Goal: Find specific page/section: Find specific page/section

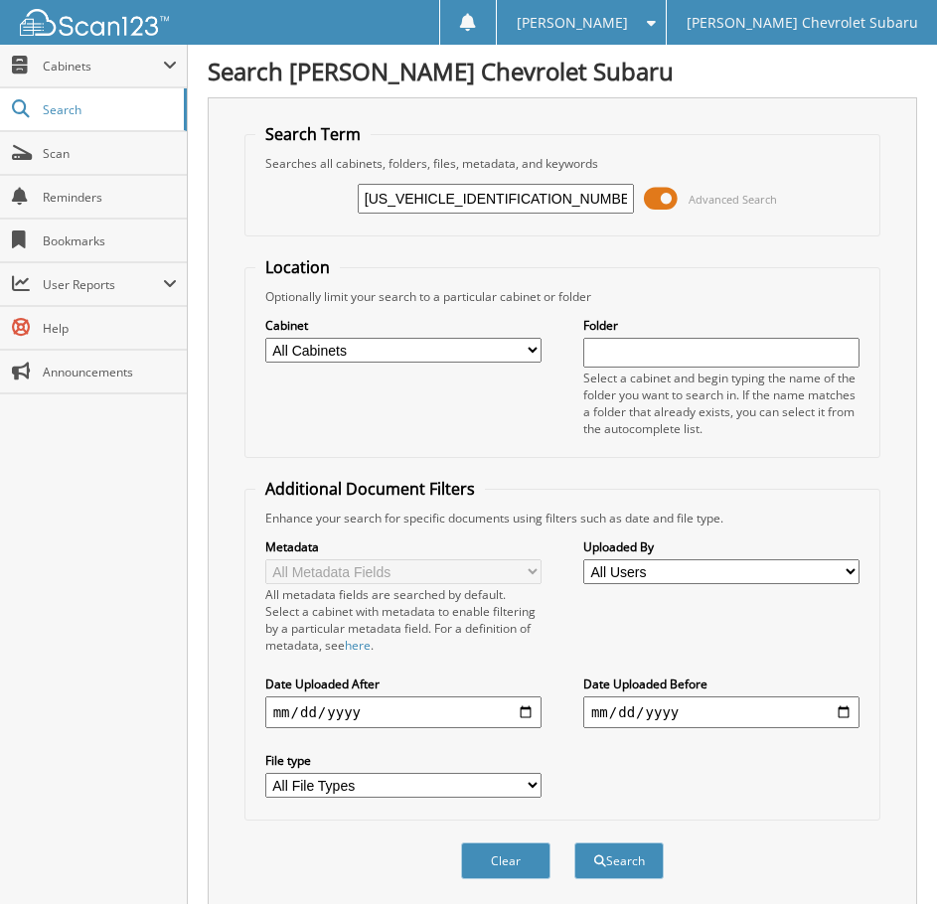
type input "[US_VEHICLE_IDENTIFICATION_NUMBER]"
click at [574, 842] on button "Search" at bounding box center [618, 860] width 89 height 37
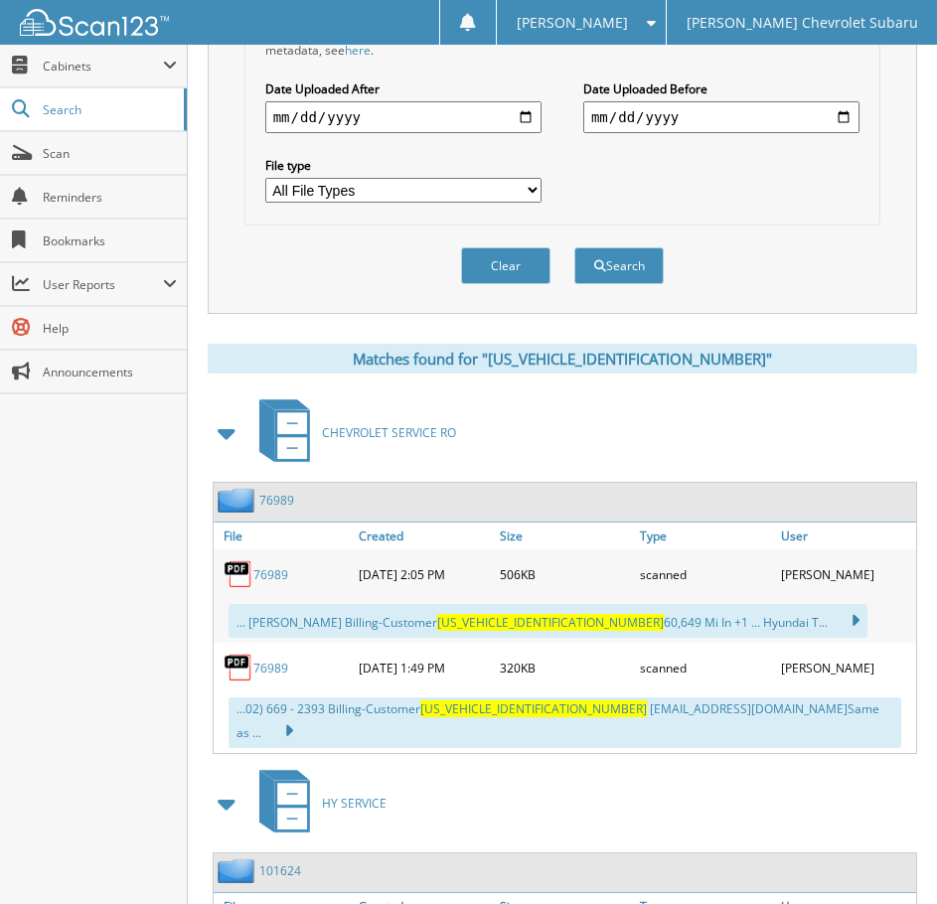
scroll to position [596, 0]
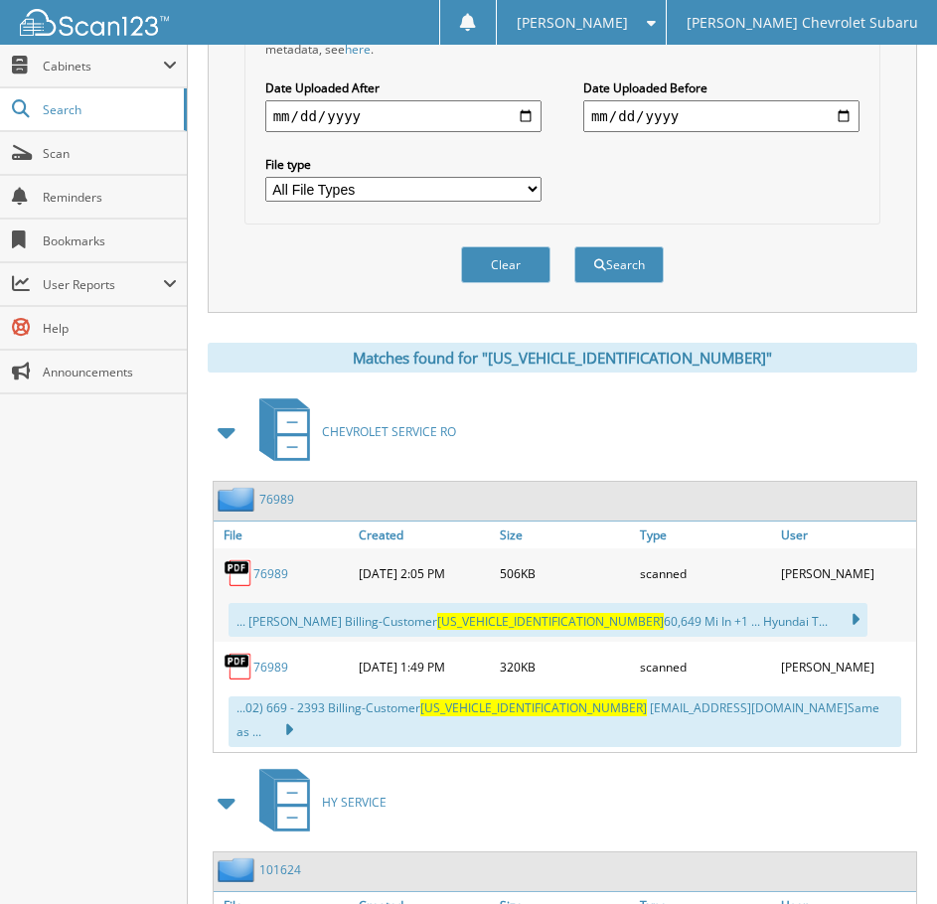
click at [267, 574] on link "76989" at bounding box center [270, 573] width 35 height 17
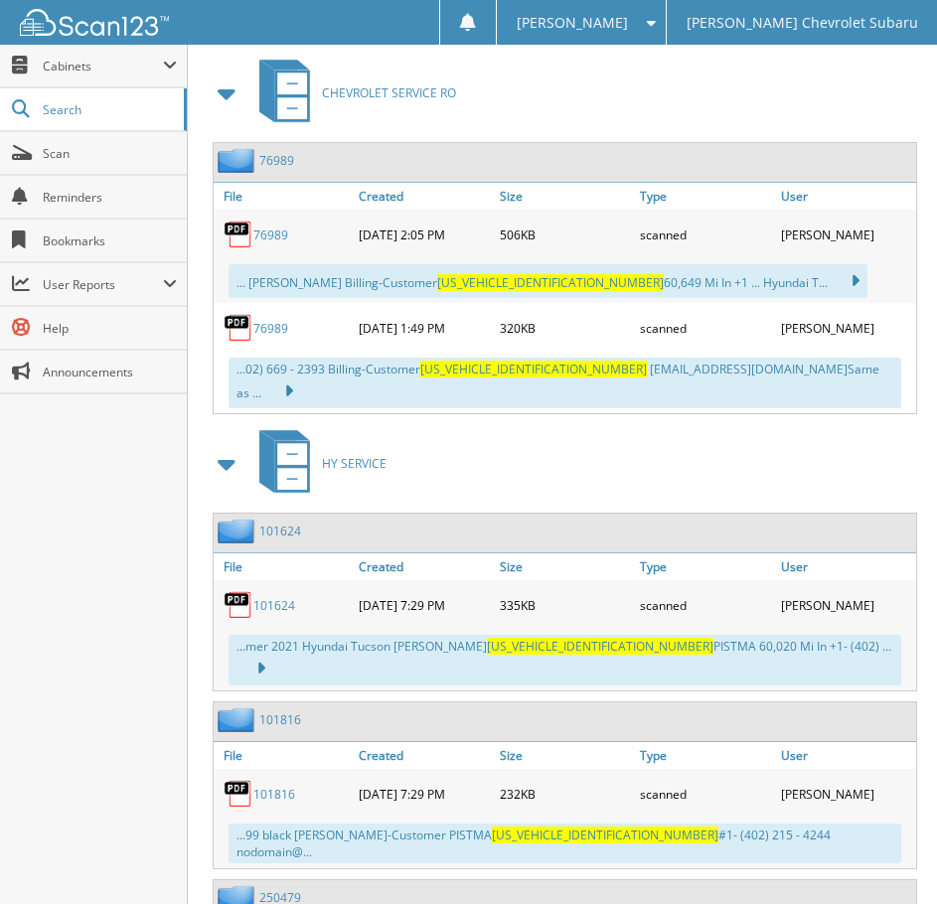
scroll to position [993, 0]
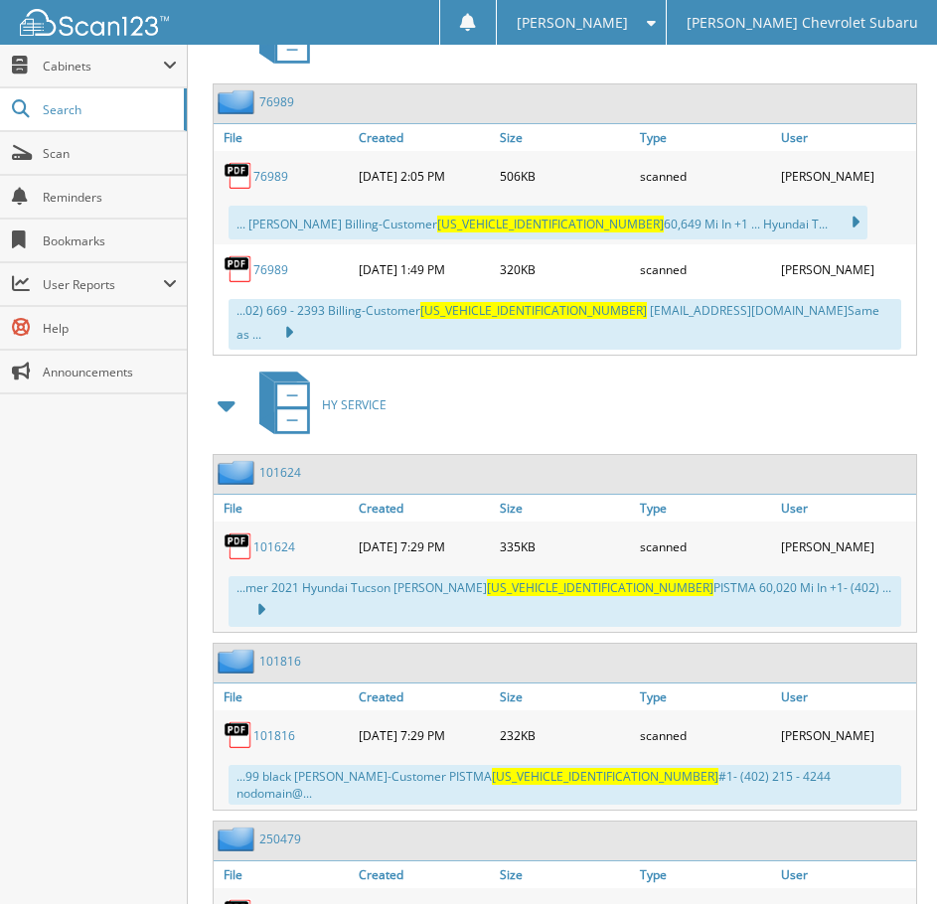
click at [268, 538] on link "101624" at bounding box center [274, 546] width 42 height 17
click at [275, 727] on link "101816" at bounding box center [274, 735] width 42 height 17
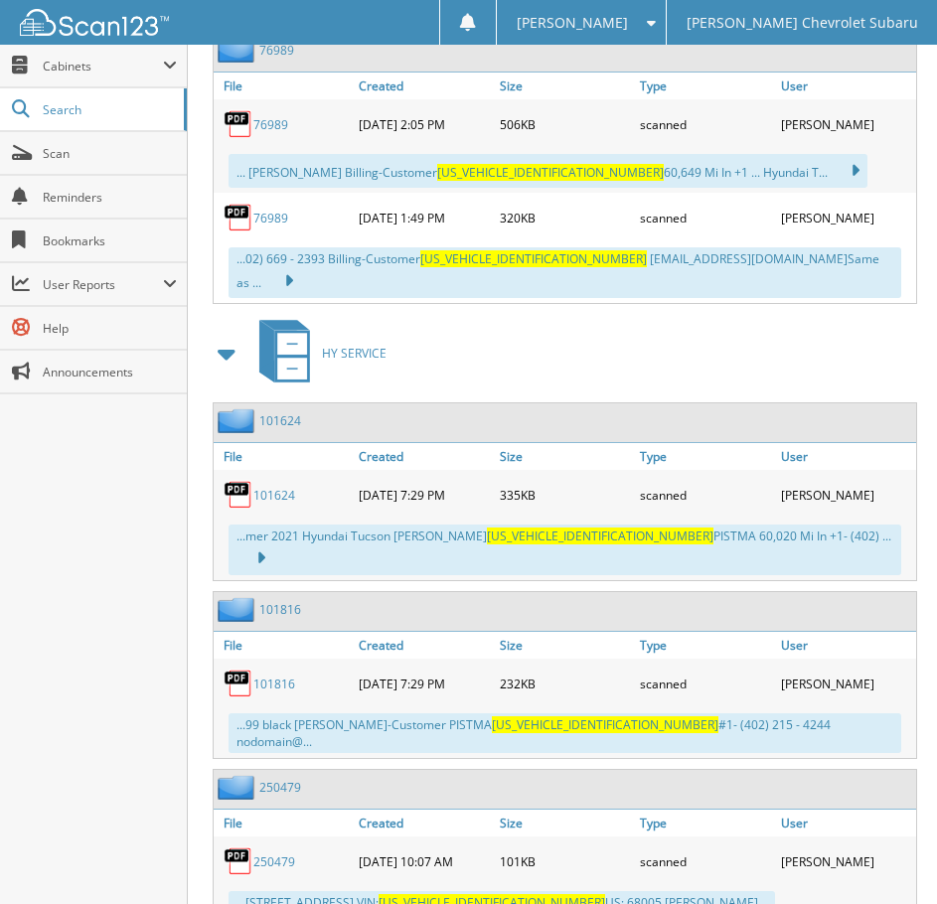
scroll to position [1071, 0]
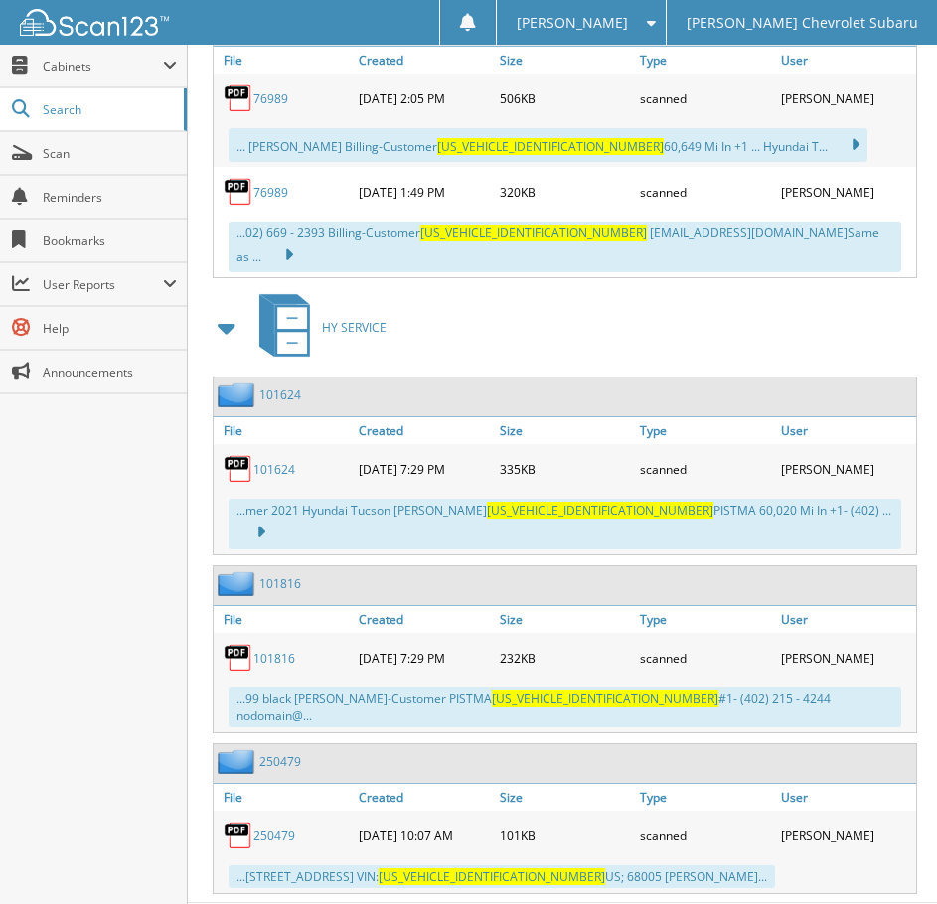
click at [283, 827] on link "250479" at bounding box center [274, 835] width 42 height 17
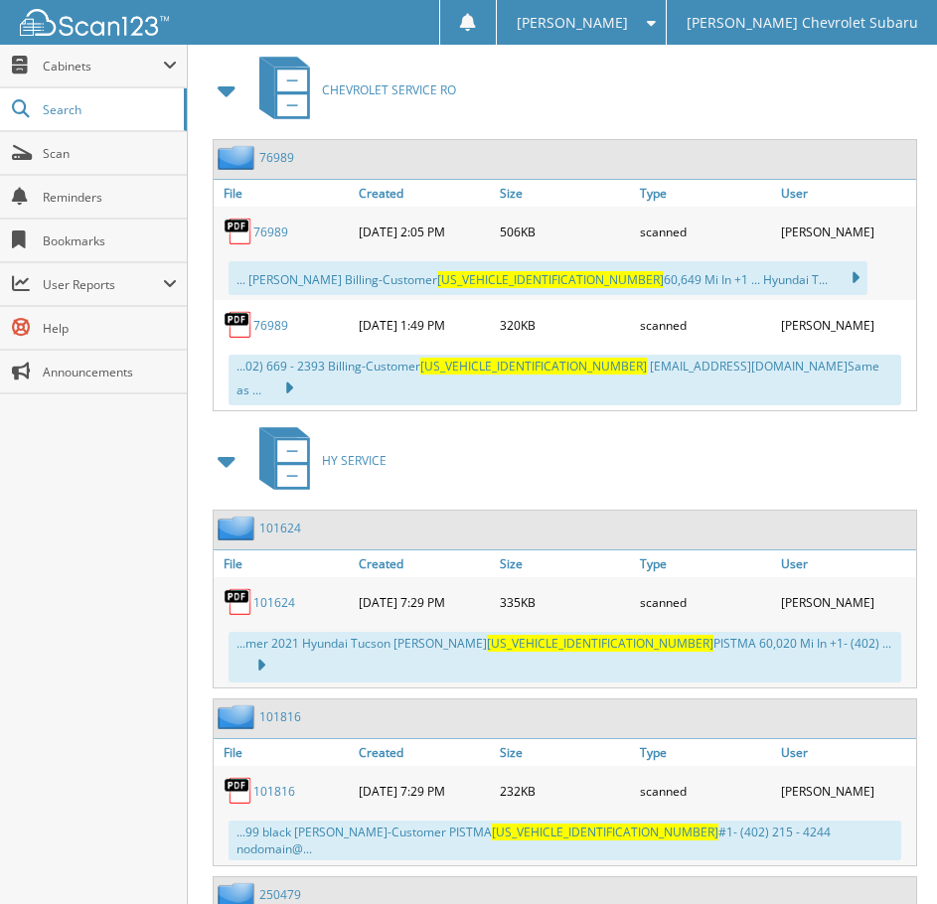
scroll to position [971, 0]
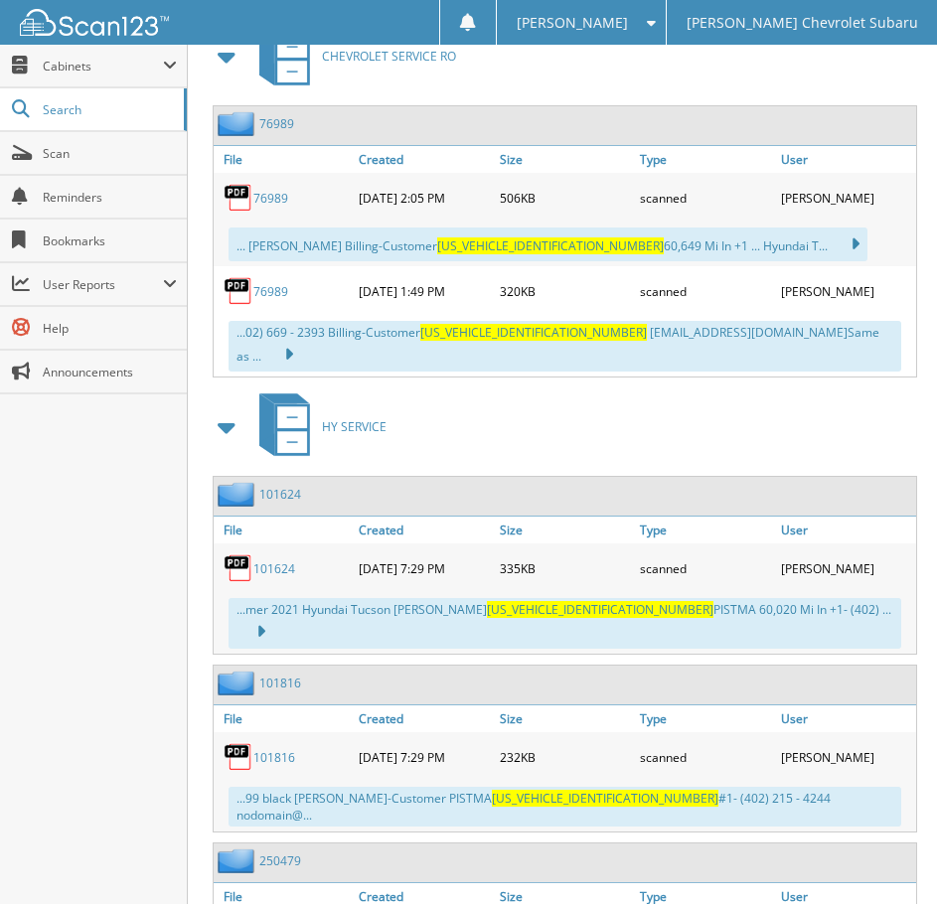
click at [266, 749] on link "101816" at bounding box center [274, 757] width 42 height 17
